Goal: Information Seeking & Learning: Understand process/instructions

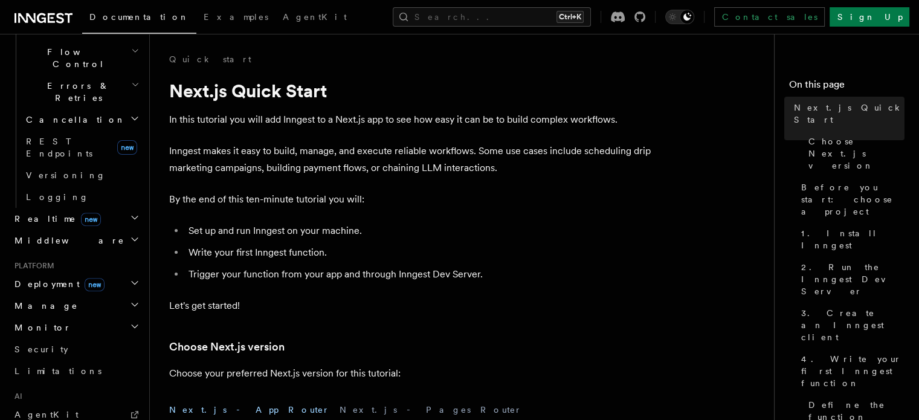
click at [37, 273] on h2 "Deployment new" at bounding box center [76, 284] width 132 height 22
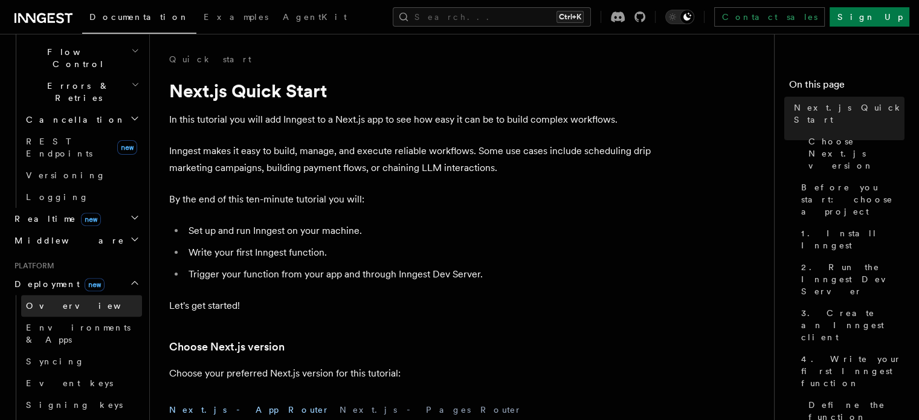
click at [45, 301] on span "Overview" at bounding box center [88, 306] width 124 height 10
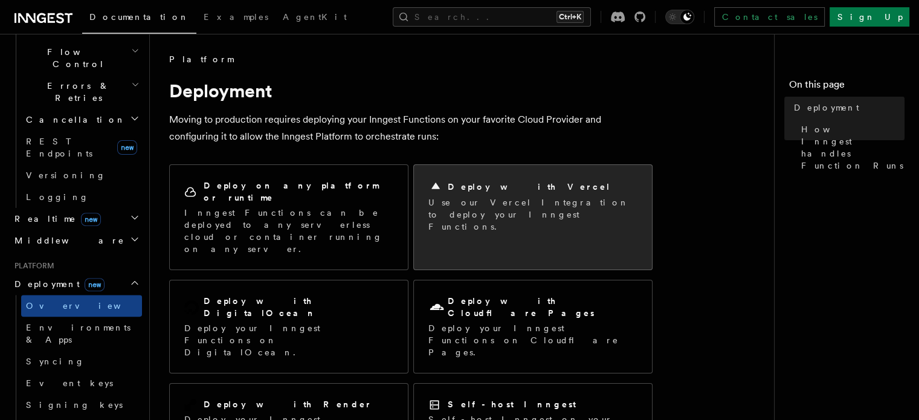
click at [481, 178] on div "Deploy with Vercel Use our Vercel Integration to deploy your Inngest Functions." at bounding box center [533, 206] width 238 height 82
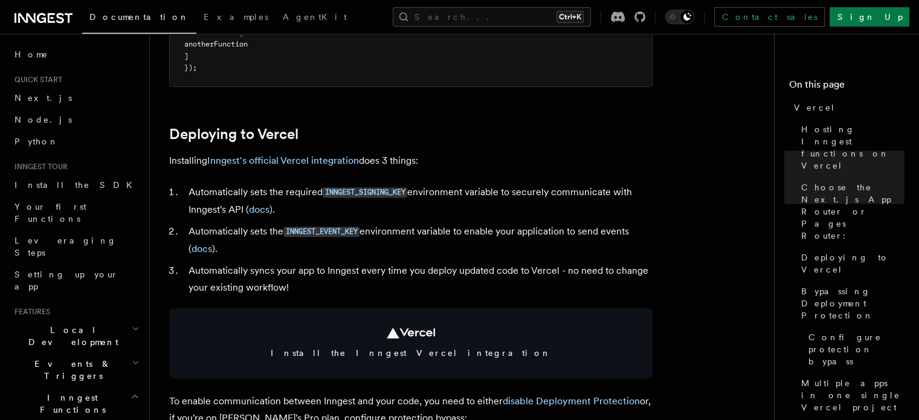
scroll to position [482, 0]
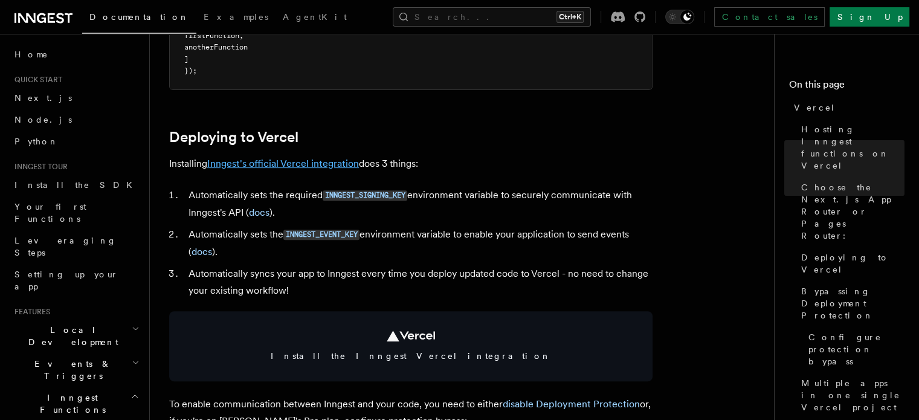
click at [300, 159] on link "Inngest's official Vercel integration" at bounding box center [283, 163] width 152 height 11
